Goal: Task Accomplishment & Management: Use online tool/utility

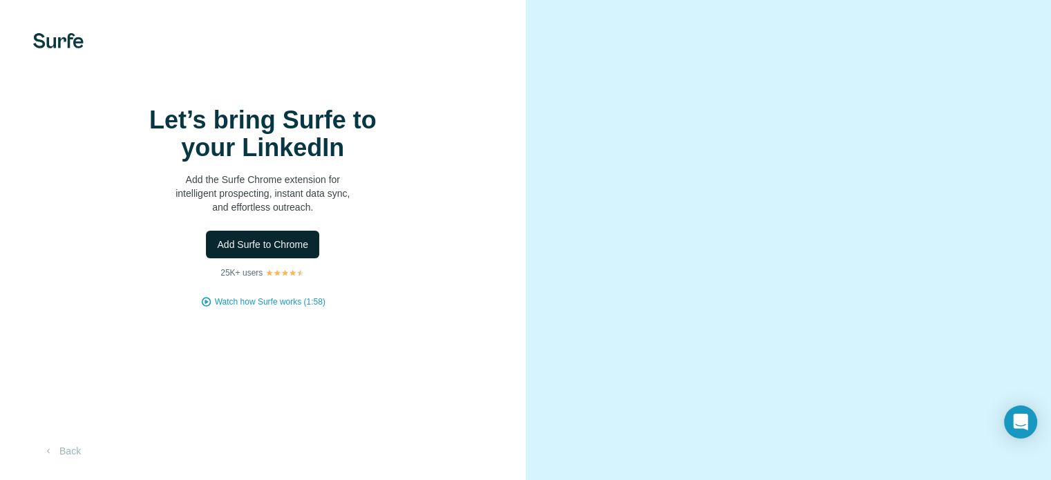
click at [306, 252] on span "Add Surfe to Chrome" at bounding box center [262, 245] width 91 height 14
